Goal: Task Accomplishment & Management: Manage account settings

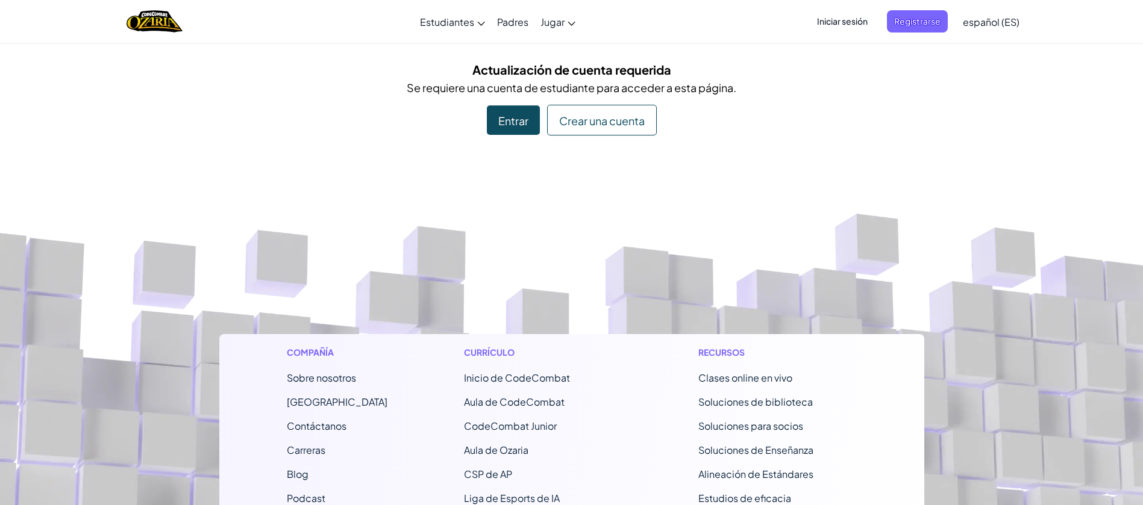
click at [502, 120] on font "Entrar" at bounding box center [513, 121] width 30 height 14
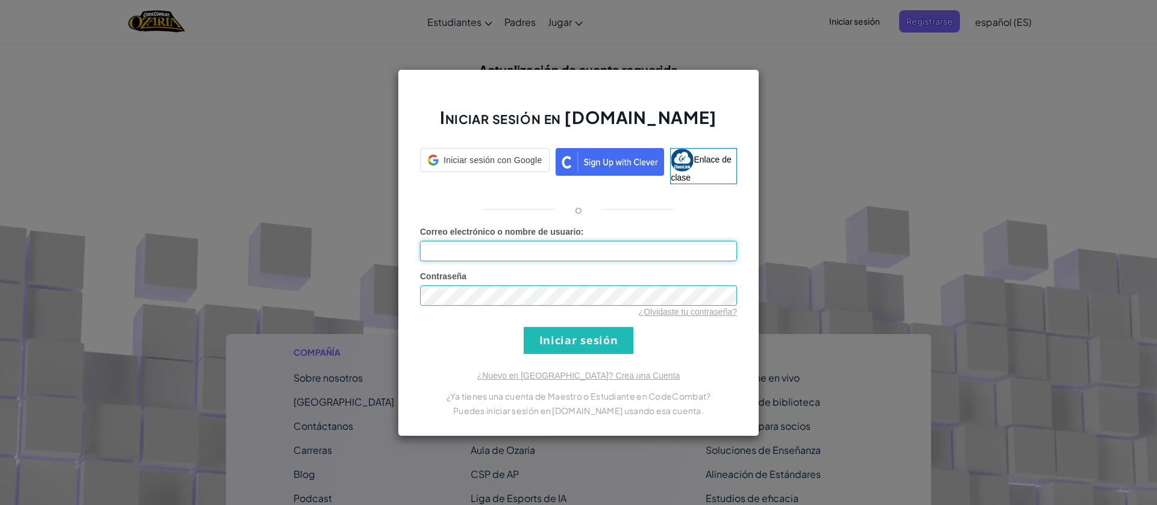
type input "[PERSON_NAME]"
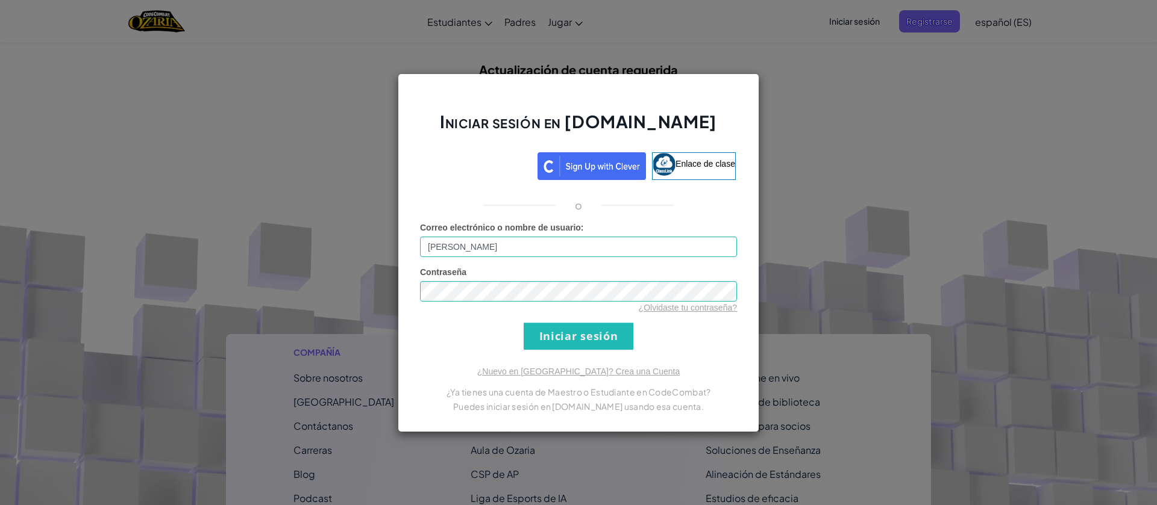
click at [523, 334] on font "Iniciar sesión" at bounding box center [578, 336] width 317 height 27
click at [554, 330] on input "Iniciar sesión" at bounding box center [578, 336] width 110 height 27
